Goal: Task Accomplishment & Management: Use online tool/utility

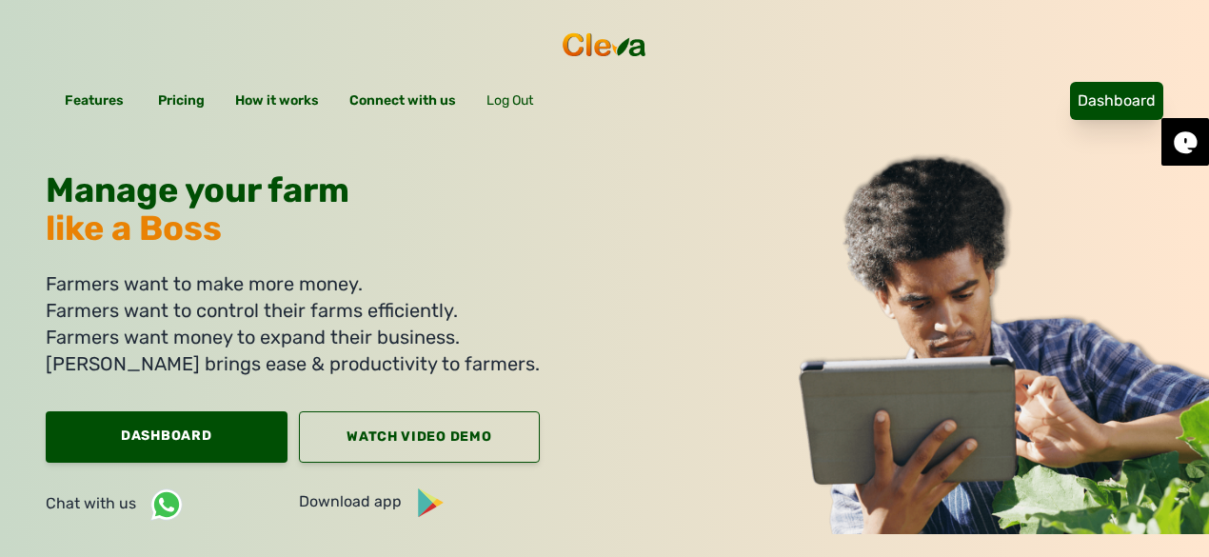
click at [1070, 82] on link "Dashboard" at bounding box center [1116, 101] width 93 height 38
drag, startPoint x: 1033, startPoint y: 47, endPoint x: 1016, endPoint y: 87, distance: 43.1
click at [1070, 82] on link "Dashboard" at bounding box center [1116, 101] width 93 height 38
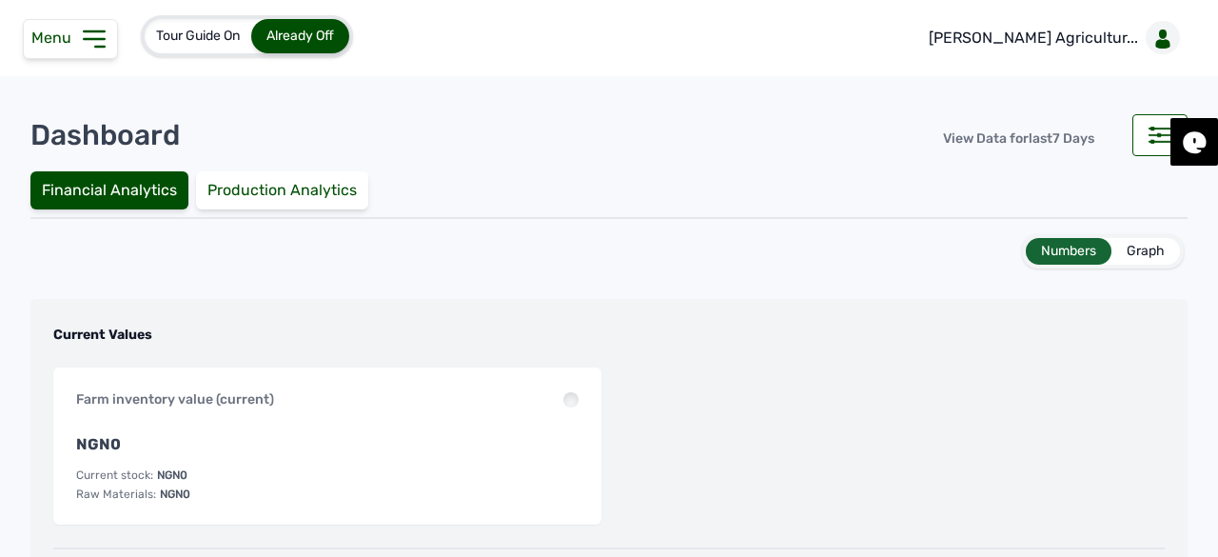
click at [41, 31] on span "Menu" at bounding box center [55, 38] width 48 height 18
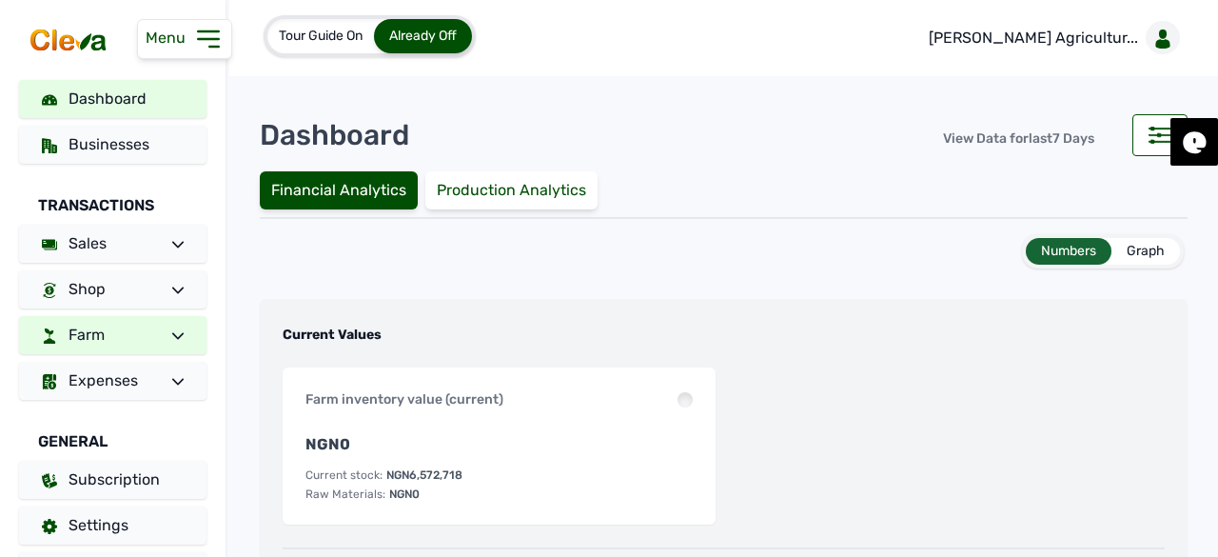
click at [108, 326] on link "Farm" at bounding box center [112, 335] width 187 height 38
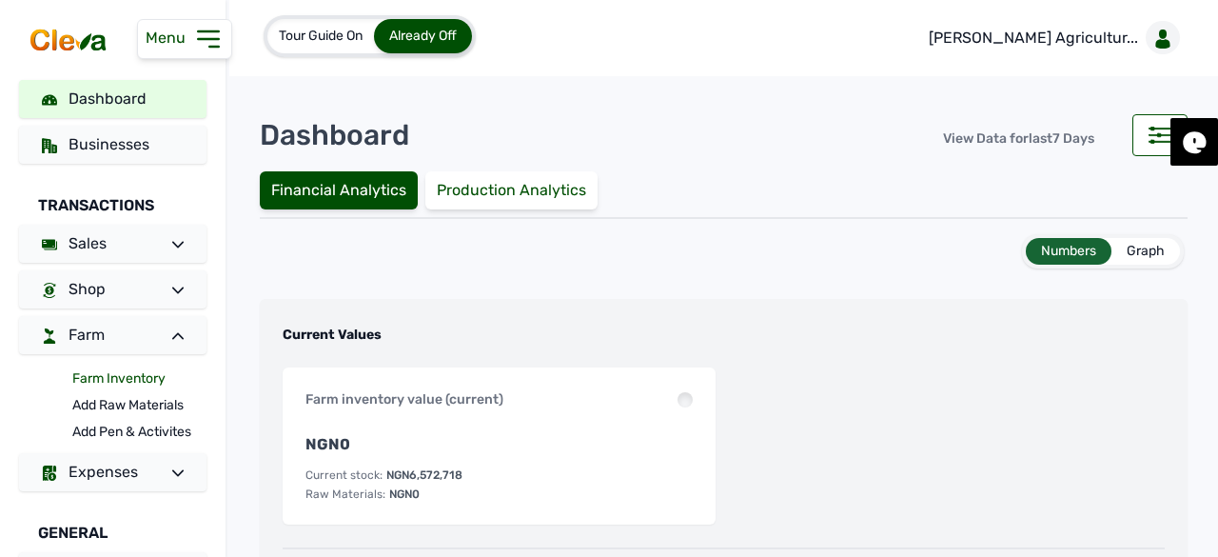
click at [102, 384] on link "Farm Inventory" at bounding box center [139, 378] width 134 height 27
click at [103, 382] on link "Farm Inventory" at bounding box center [139, 378] width 134 height 27
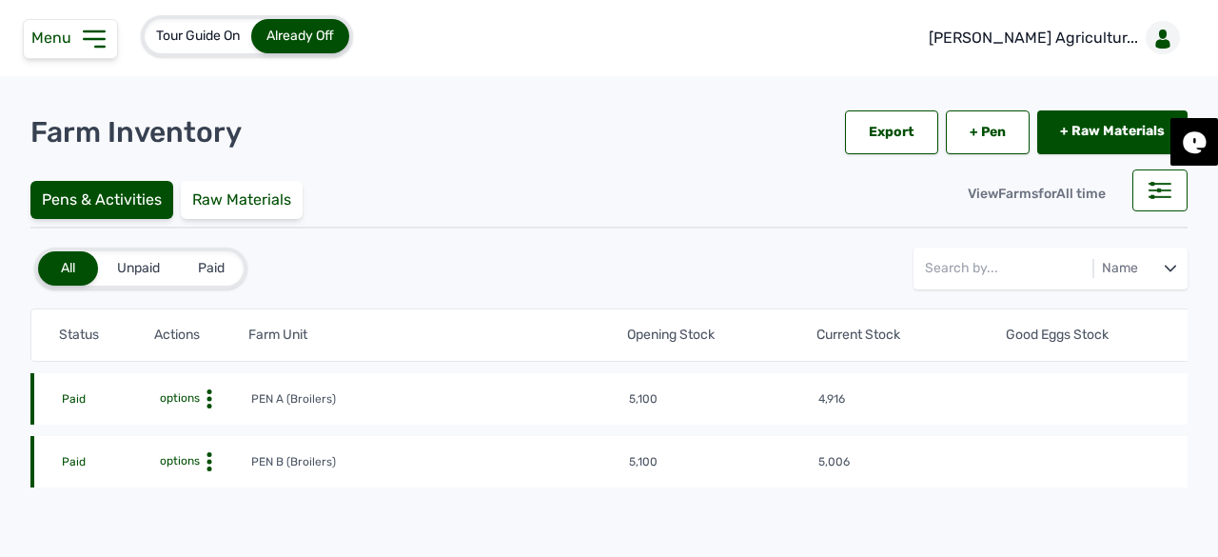
drag, startPoint x: 178, startPoint y: 387, endPoint x: 195, endPoint y: 420, distance: 36.6
click at [178, 388] on td "options" at bounding box center [202, 398] width 94 height 21
click at [194, 395] on span "options" at bounding box center [178, 397] width 44 height 13
click at [187, 422] on div "Farm Activities" at bounding box center [180, 428] width 135 height 23
click at [145, 425] on div "Farm Activities" at bounding box center [180, 428] width 135 height 23
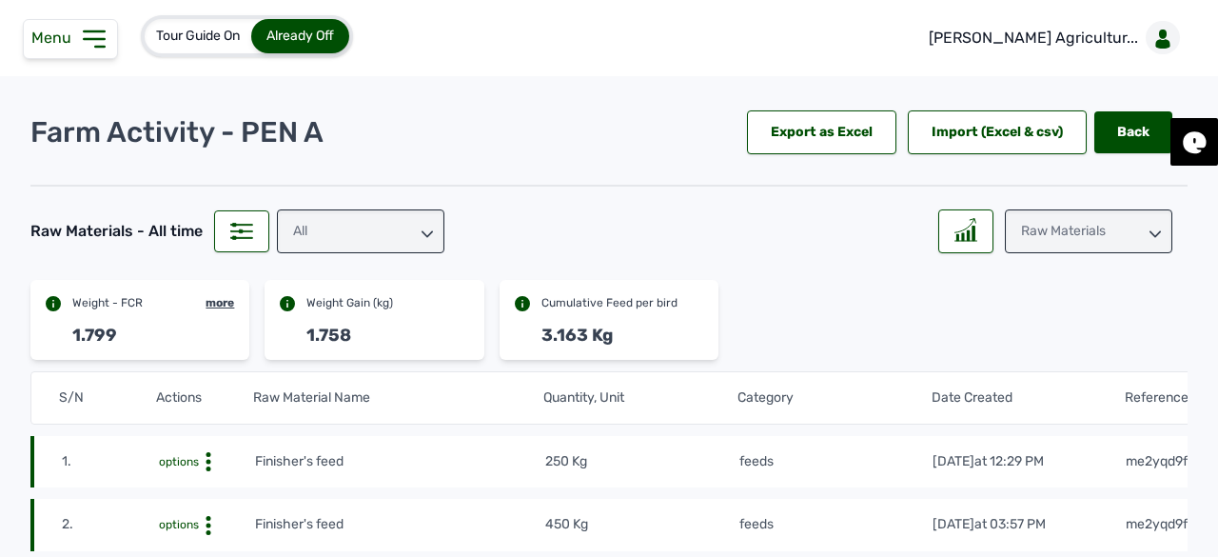
click at [1096, 229] on div "Raw Materials" at bounding box center [1089, 231] width 168 height 44
click at [1078, 333] on div "Weight" at bounding box center [1089, 350] width 168 height 34
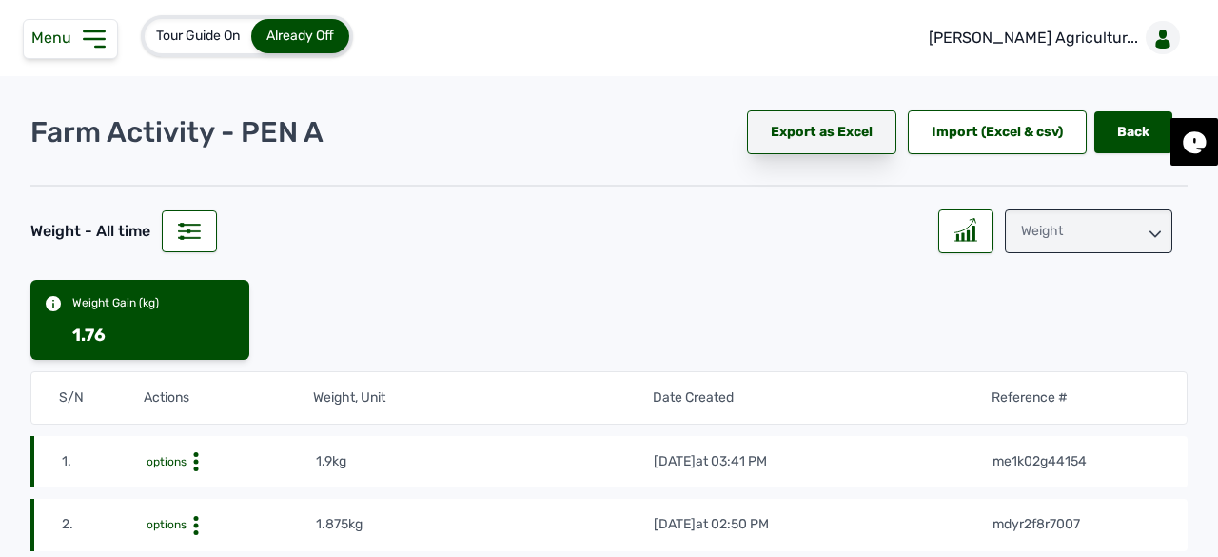
click at [832, 138] on div "Export as Excel" at bounding box center [821, 132] width 149 height 44
click at [1095, 229] on div "Weight" at bounding box center [1089, 231] width 168 height 44
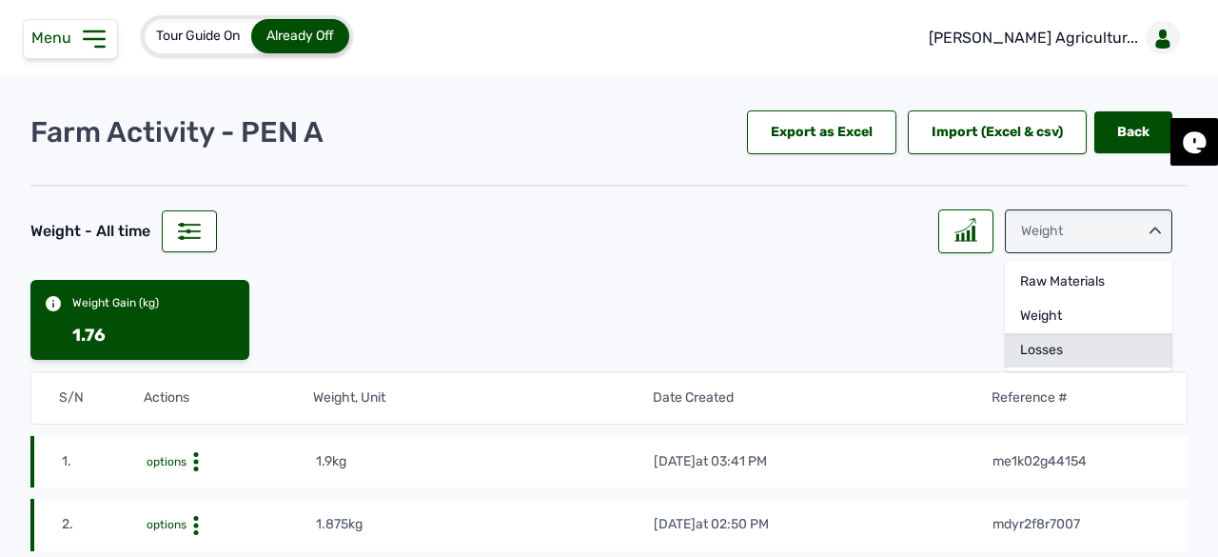
click at [1079, 342] on div "Losses" at bounding box center [1089, 350] width 168 height 34
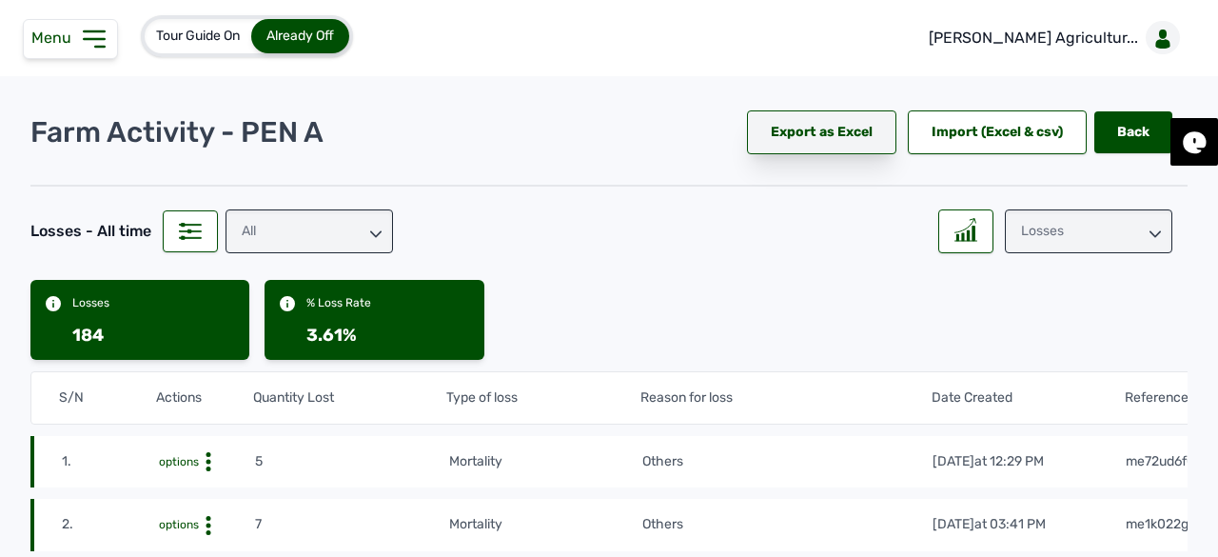
click at [838, 118] on div "Export as Excel" at bounding box center [821, 132] width 149 height 44
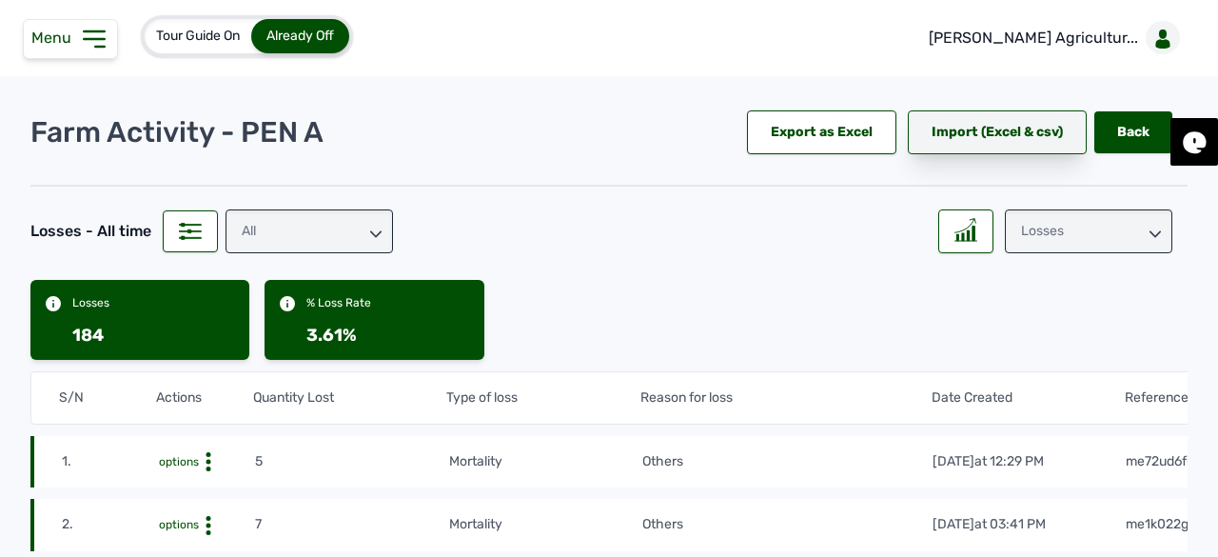
click at [969, 148] on div "Import (Excel & csv)" at bounding box center [997, 132] width 179 height 44
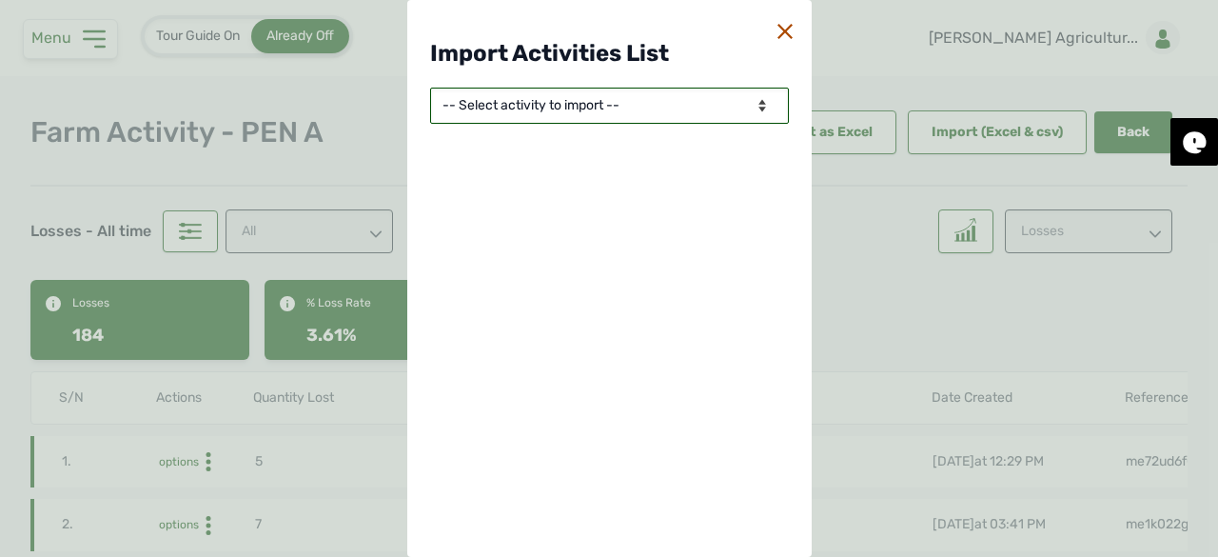
click at [680, 108] on select "-- Select activity to import -- Eggs Produced Losses Average Weight Raw Materia…" at bounding box center [609, 106] width 359 height 36
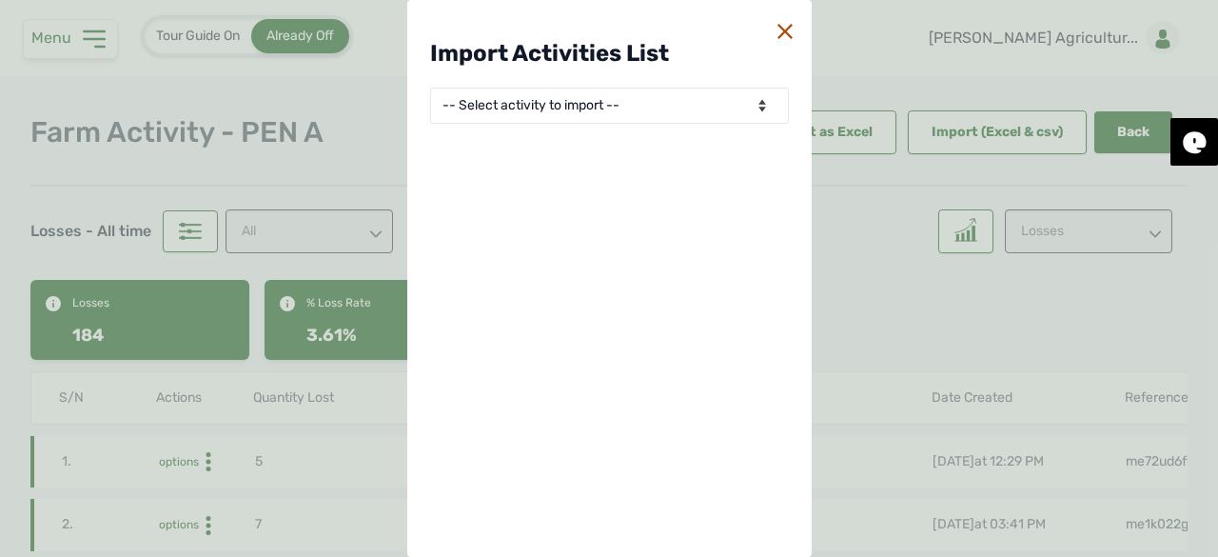
click at [779, 34] on icon at bounding box center [785, 31] width 15 height 15
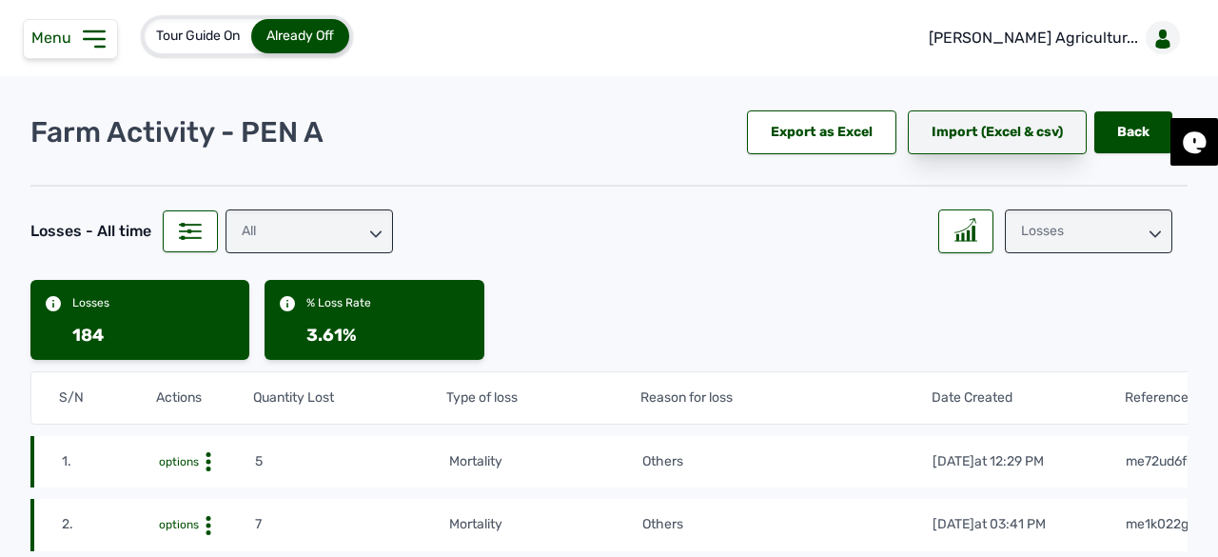
click at [1034, 139] on div "Import (Excel & csv)" at bounding box center [997, 132] width 179 height 44
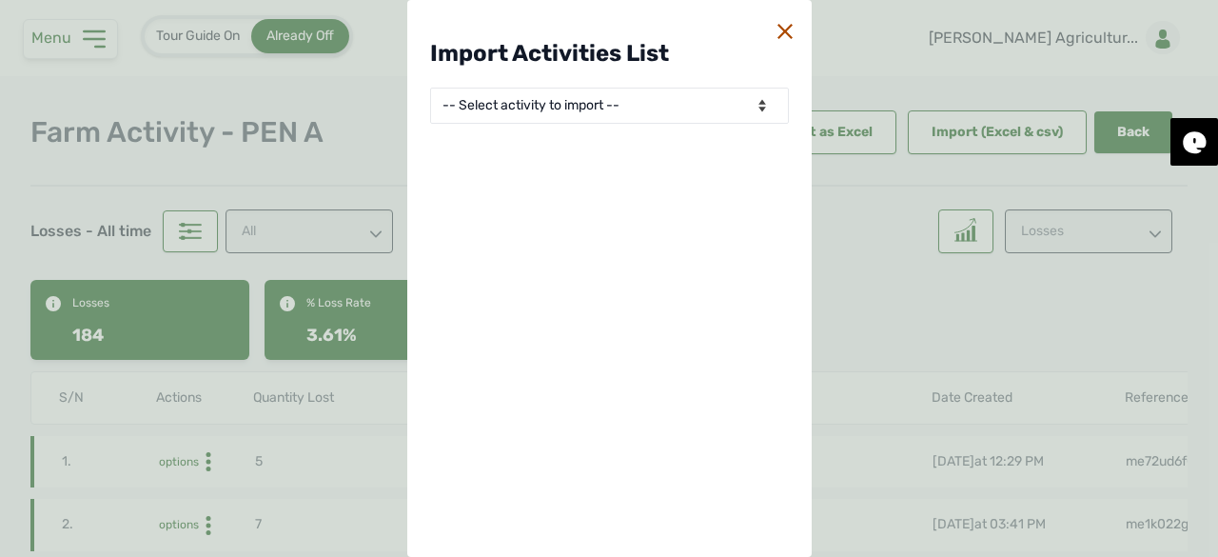
click at [677, 191] on div "Import Activities List -- Select activity to import -- Eggs Produced Losses Ave…" at bounding box center [609, 278] width 404 height 557
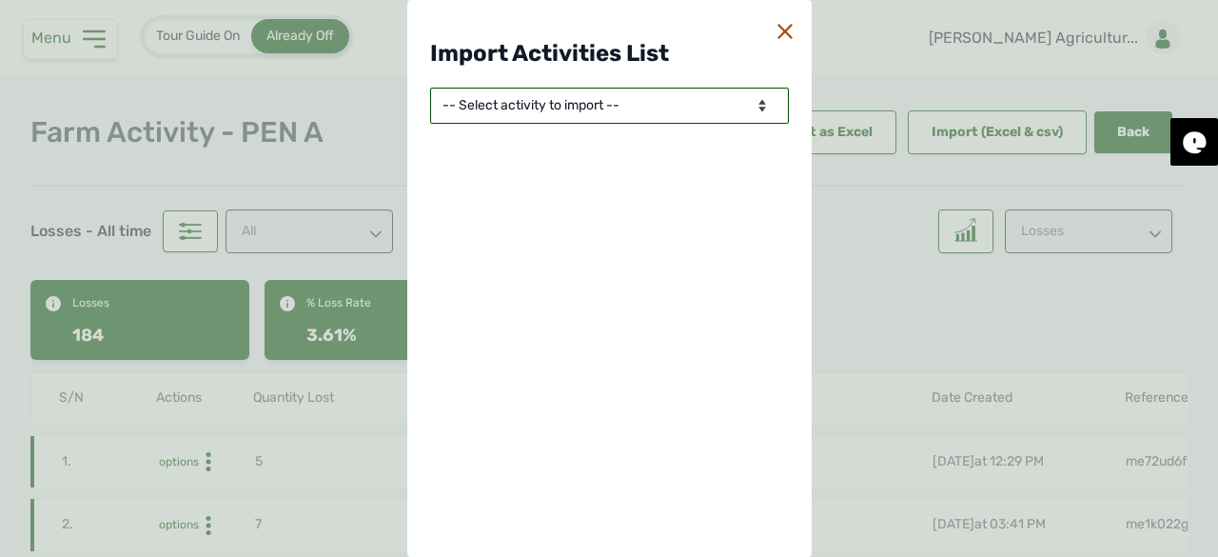
click at [593, 101] on select "-- Select activity to import -- Eggs Produced Losses Average Weight Raw Materia…" at bounding box center [609, 106] width 359 height 36
select select "1"
click at [430, 88] on select "-- Select activity to import -- Eggs Produced Losses Average Weight Raw Materia…" at bounding box center [609, 106] width 359 height 36
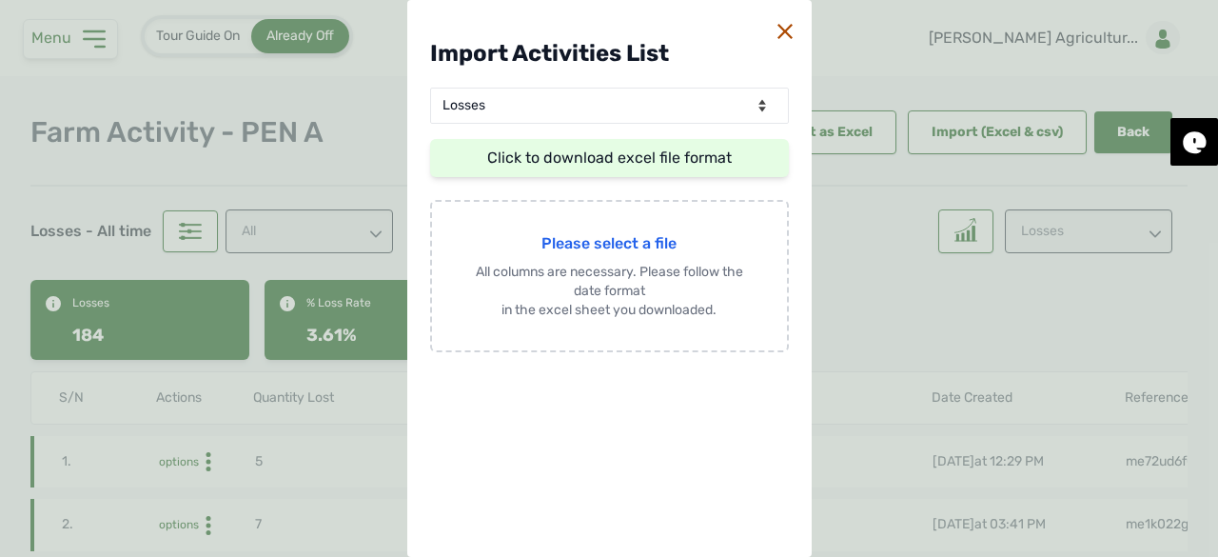
click at [601, 163] on link "Click to download excel file format" at bounding box center [609, 157] width 245 height 18
click at [778, 33] on icon at bounding box center [785, 31] width 15 height 15
